Goal: Task Accomplishment & Management: Use online tool/utility

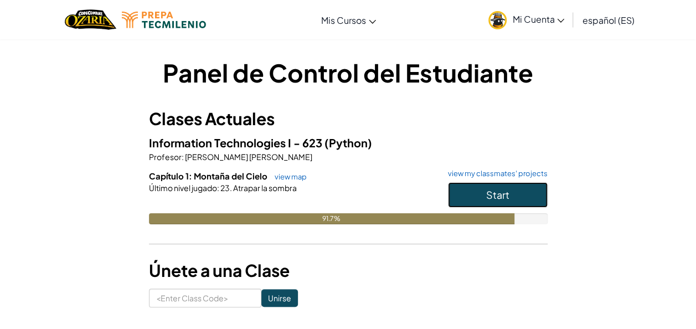
click at [512, 196] on button "Start" at bounding box center [498, 194] width 100 height 25
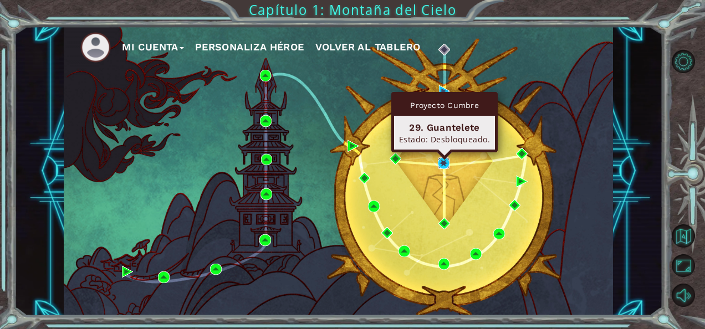
click at [439, 162] on img at bounding box center [444, 163] width 12 height 12
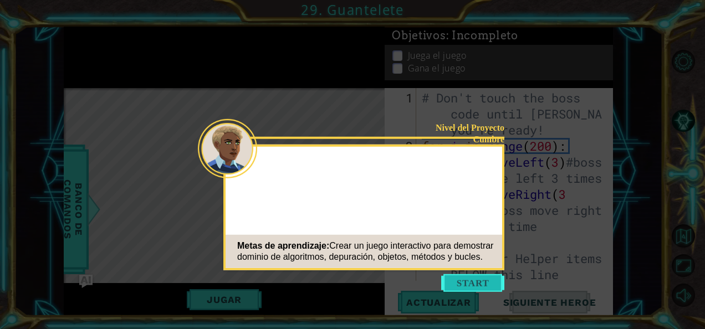
click at [464, 280] on button "Start" at bounding box center [472, 283] width 63 height 18
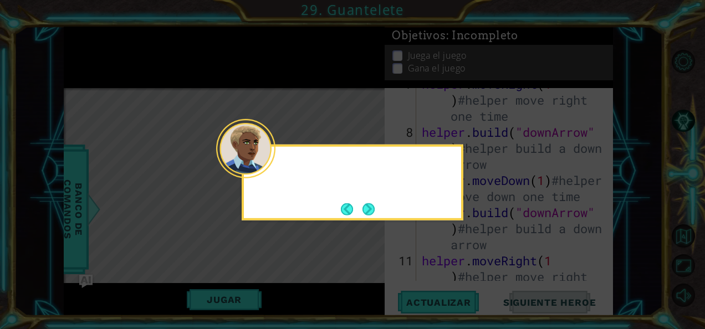
scroll to position [546, 0]
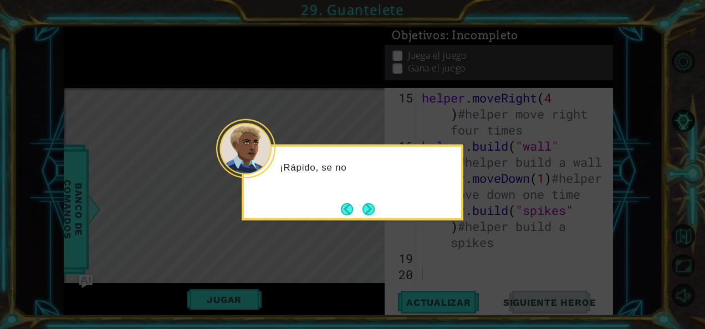
click at [357, 201] on footer at bounding box center [358, 209] width 34 height 17
click at [362, 205] on button "Next" at bounding box center [368, 209] width 12 height 12
click at [366, 212] on button "Next" at bounding box center [368, 209] width 12 height 12
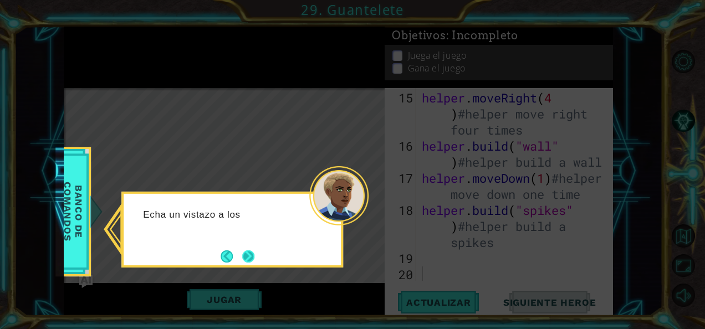
click at [249, 256] on button "Next" at bounding box center [248, 256] width 12 height 12
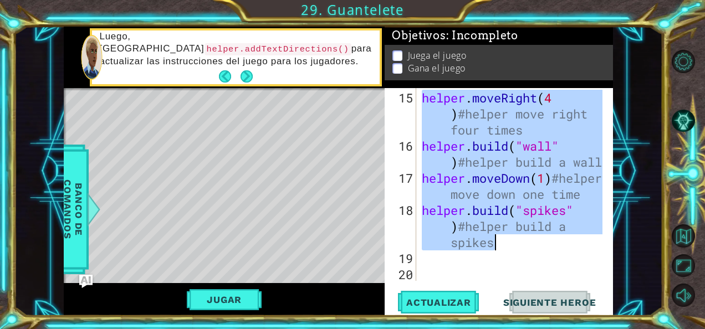
drag, startPoint x: 425, startPoint y: 144, endPoint x: 546, endPoint y: 232, distance: 149.0
click at [546, 232] on div "helper . moveRight ( 4 ) #helper move right four times helper . build ( "wall" …" at bounding box center [513, 218] width 188 height 257
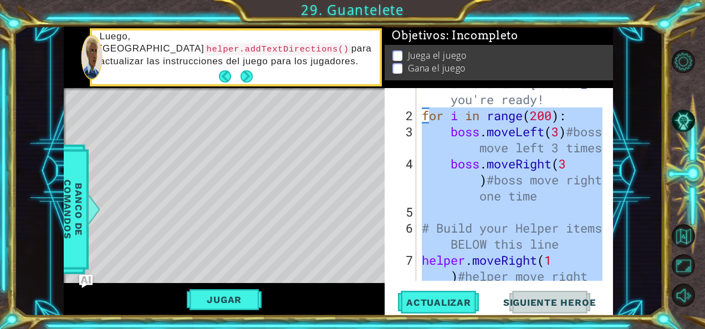
scroll to position [9, 0]
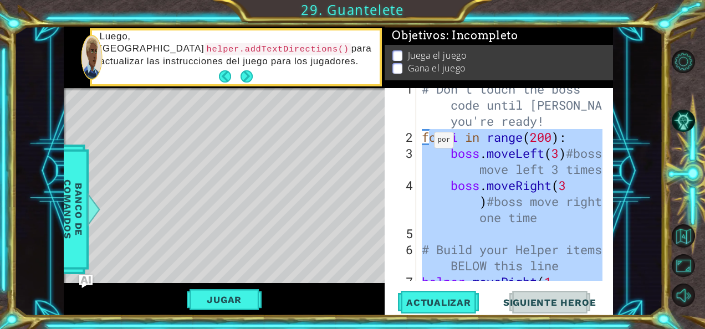
click at [423, 136] on div "# Don't touch the boss code until [PERSON_NAME] says you're ready! for i in ran…" at bounding box center [513, 225] width 188 height 289
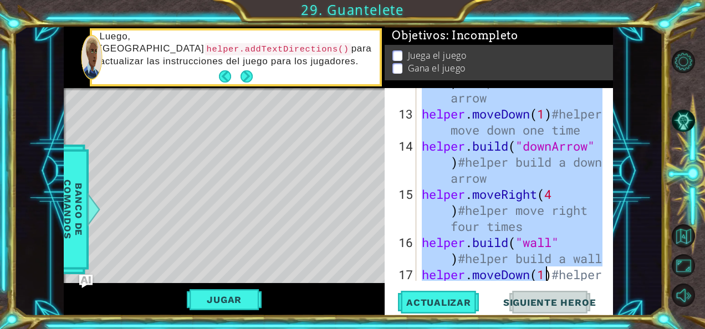
scroll to position [546, 0]
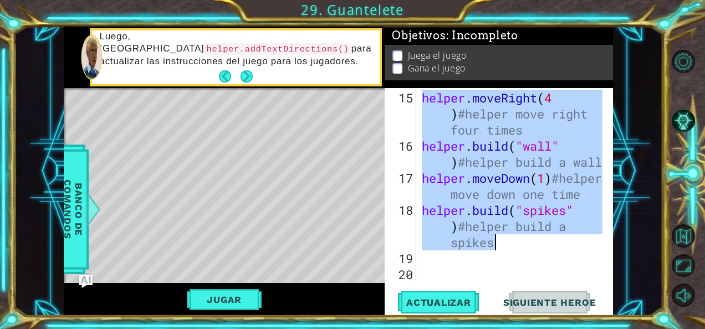
drag, startPoint x: 423, startPoint y: 136, endPoint x: 530, endPoint y: 238, distance: 147.7
click at [530, 238] on div "helper . moveRight ( 4 ) #helper move right four times helper . build ( "wall" …" at bounding box center [513, 218] width 188 height 257
type textarea "helper.moveDown(1)#helper move down one time [DOMAIN_NAME]("spikes")#helper bui…"
